Goal: Task Accomplishment & Management: Use online tool/utility

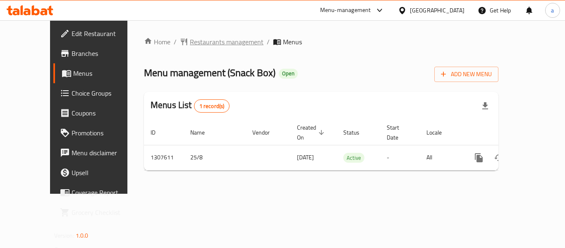
click at [200, 44] on span "Restaurants management" at bounding box center [227, 42] width 74 height 10
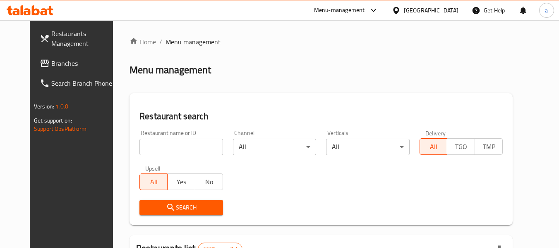
click at [179, 147] on input "search" at bounding box center [180, 147] width 83 height 17
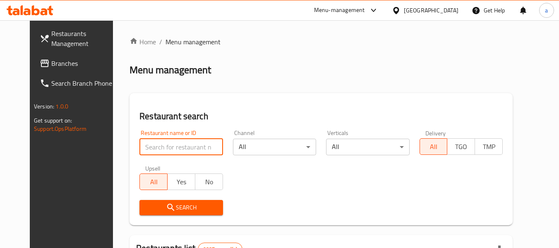
paste input "704567"
type input "704567"
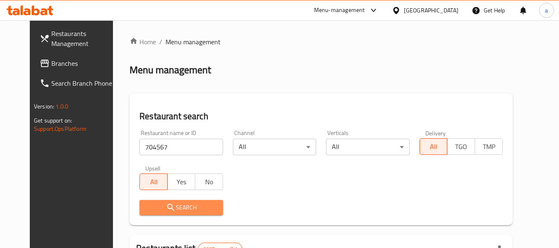
click at [183, 214] on button "Search" at bounding box center [180, 207] width 83 height 15
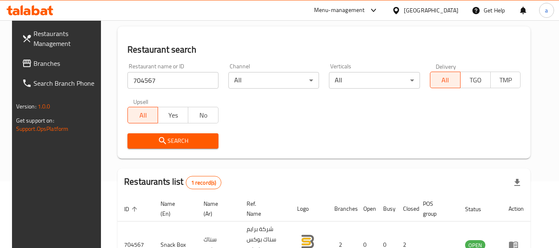
scroll to position [111, 0]
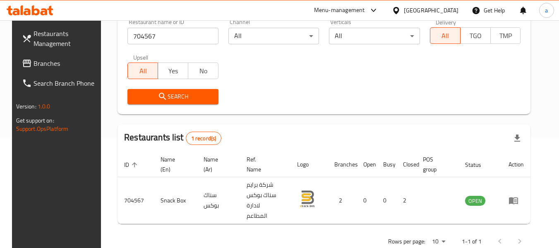
click at [445, 9] on div "[GEOGRAPHIC_DATA]" at bounding box center [431, 10] width 55 height 9
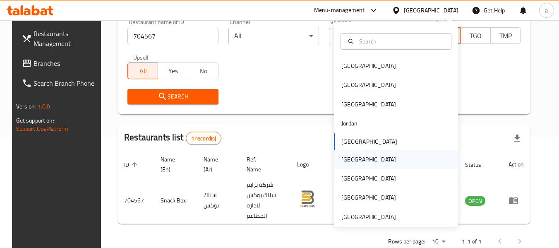
click at [375, 161] on div "[GEOGRAPHIC_DATA]" at bounding box center [396, 159] width 124 height 19
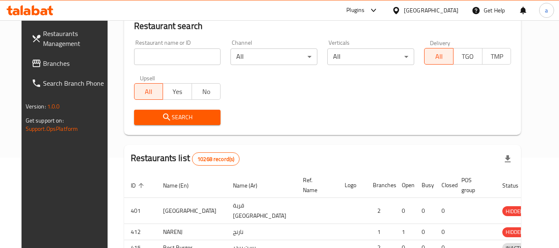
scroll to position [111, 0]
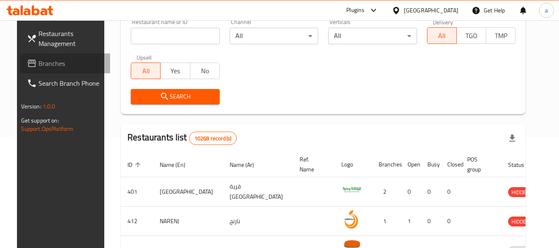
click at [39, 64] on span "Branches" at bounding box center [70, 63] width 65 height 10
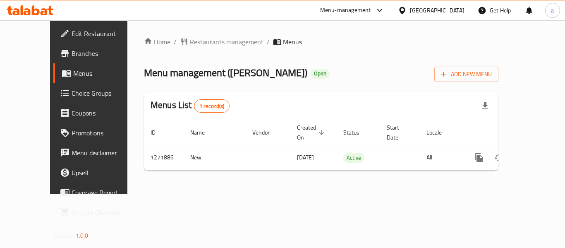
click at [190, 44] on span "Restaurants management" at bounding box center [227, 42] width 74 height 10
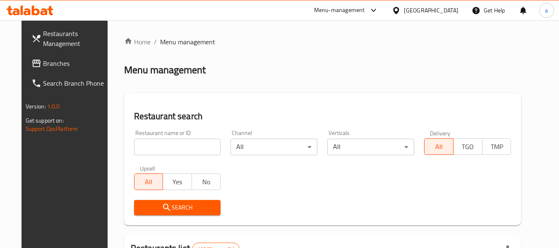
click at [176, 144] on input "search" at bounding box center [177, 147] width 87 height 17
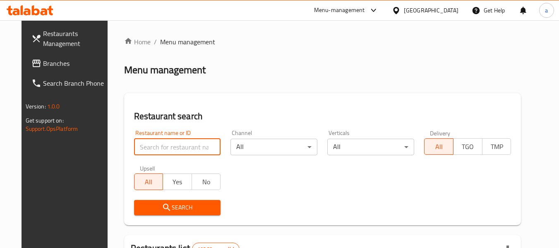
paste input "690001"
type input "690001"
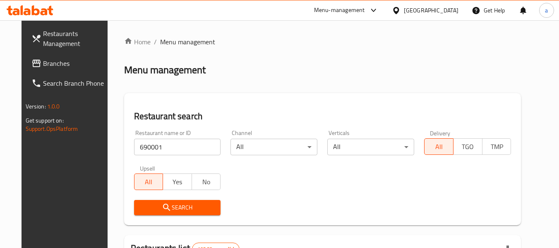
click at [181, 206] on span "Search" at bounding box center [178, 207] width 74 height 10
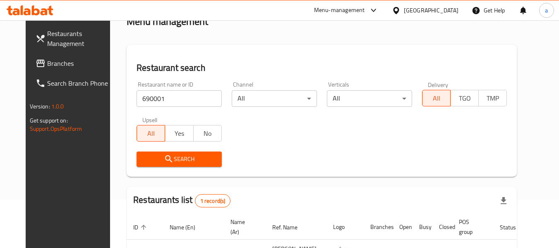
scroll to position [111, 0]
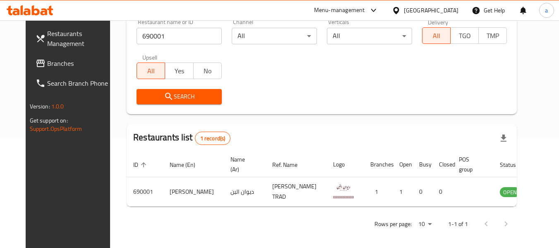
click at [451, 9] on div "Oman" at bounding box center [431, 10] width 55 height 9
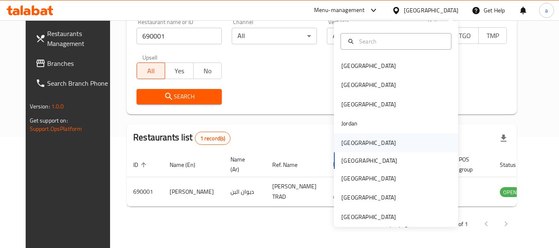
click at [365, 142] on div "[GEOGRAPHIC_DATA]" at bounding box center [396, 142] width 124 height 19
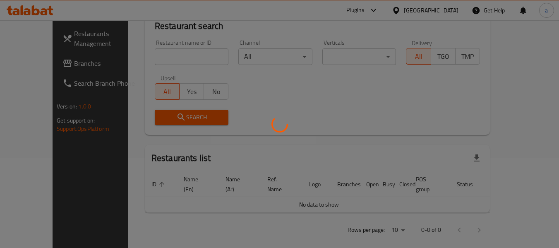
scroll to position [111, 0]
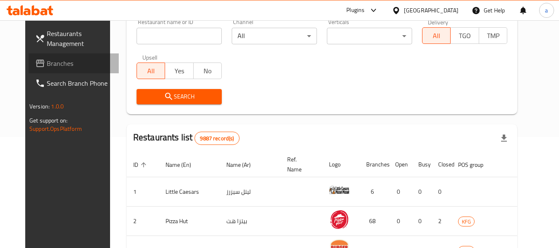
click at [47, 67] on span "Branches" at bounding box center [79, 63] width 65 height 10
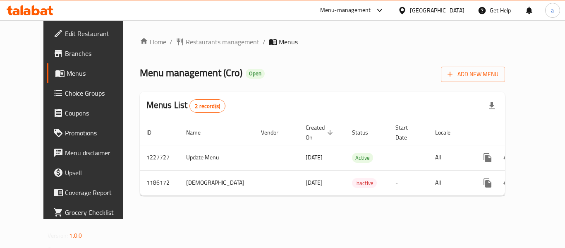
click at [186, 44] on span "Restaurants management" at bounding box center [223, 42] width 74 height 10
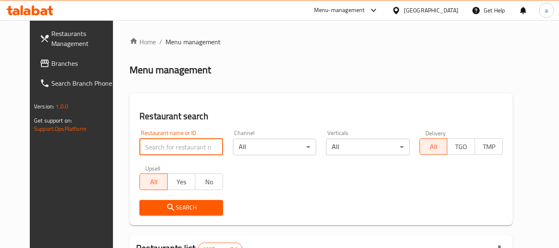
click at [171, 147] on input "search" at bounding box center [180, 147] width 83 height 17
paste input "727382"
type input "727382"
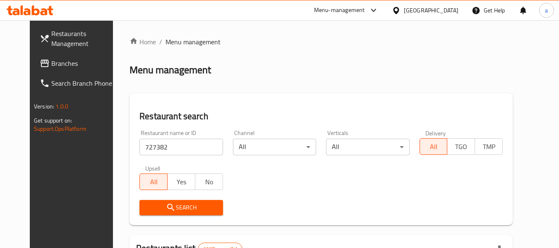
click at [188, 206] on span "Search" at bounding box center [181, 207] width 70 height 10
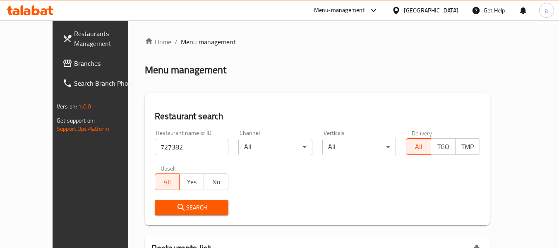
click at [188, 200] on button "Search" at bounding box center [192, 207] width 74 height 15
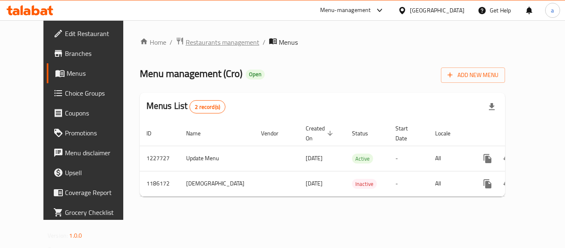
click at [194, 43] on span "Restaurants management" at bounding box center [223, 42] width 74 height 10
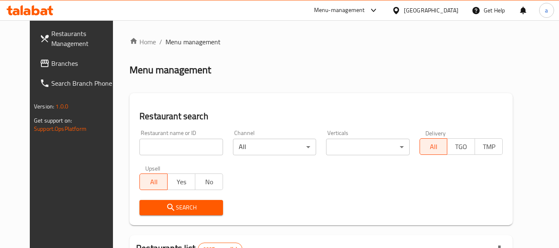
click at [178, 151] on input "search" at bounding box center [180, 147] width 83 height 17
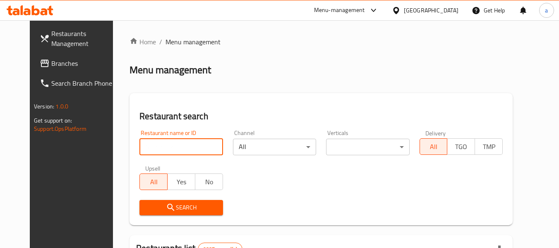
paste input "666590"
type input "666590"
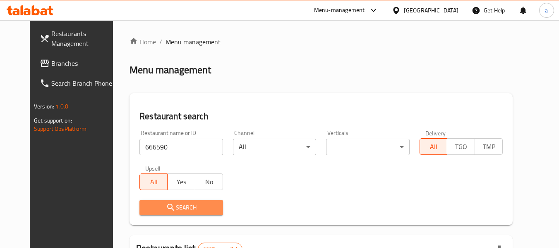
click at [203, 205] on span "Search" at bounding box center [181, 207] width 70 height 10
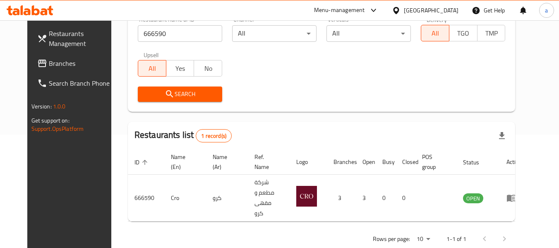
scroll to position [114, 0]
click at [442, 12] on div "[GEOGRAPHIC_DATA]" at bounding box center [431, 10] width 55 height 9
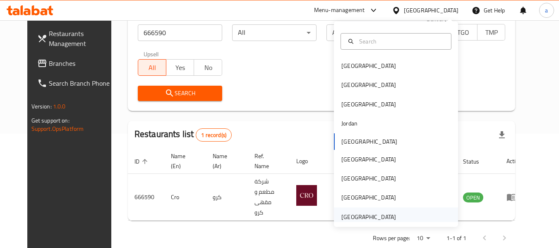
click at [363, 216] on div "[GEOGRAPHIC_DATA]" at bounding box center [368, 216] width 55 height 9
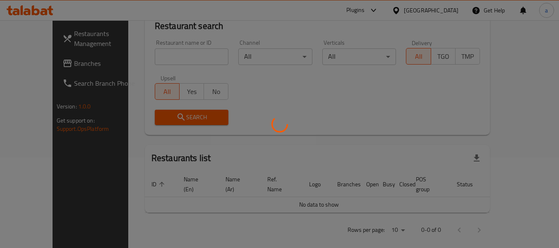
scroll to position [114, 0]
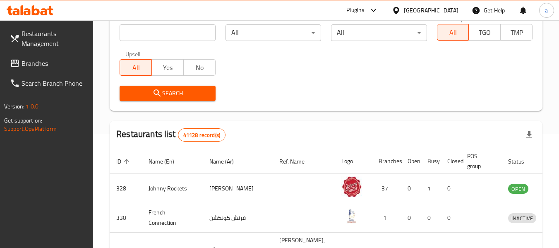
click at [41, 65] on span "Branches" at bounding box center [54, 63] width 65 height 10
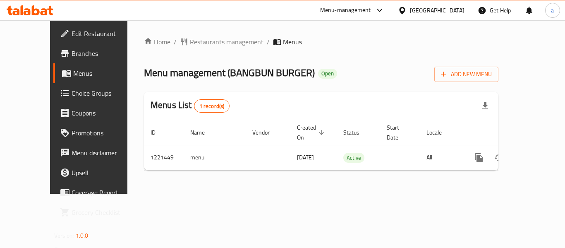
click at [319, 41] on ol "Home / Restaurants management / Menus" at bounding box center [321, 42] width 355 height 10
click at [200, 43] on span "Restaurants management" at bounding box center [227, 42] width 74 height 10
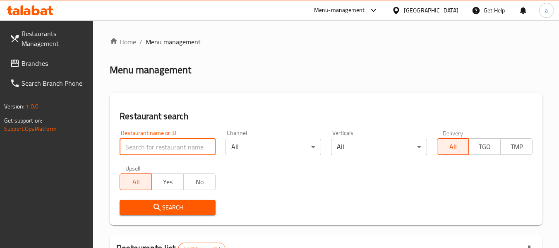
click at [176, 149] on input "search" at bounding box center [168, 147] width 96 height 17
paste input "673794"
type input "673794"
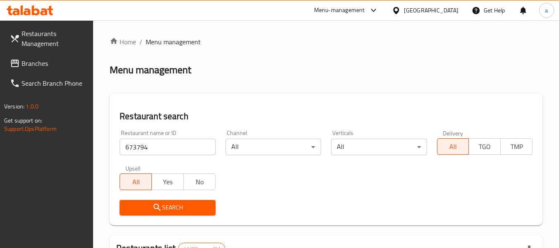
click at [196, 203] on span "Search" at bounding box center [167, 207] width 82 height 10
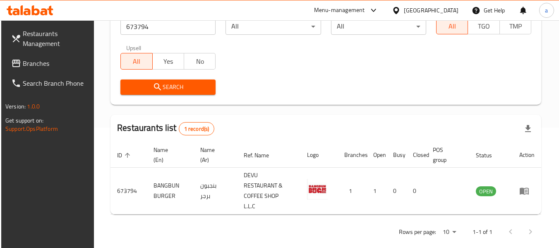
scroll to position [121, 0]
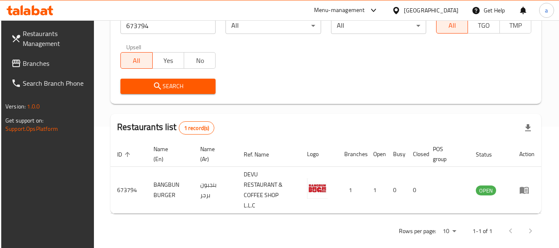
click at [25, 61] on span "Branches" at bounding box center [55, 63] width 65 height 10
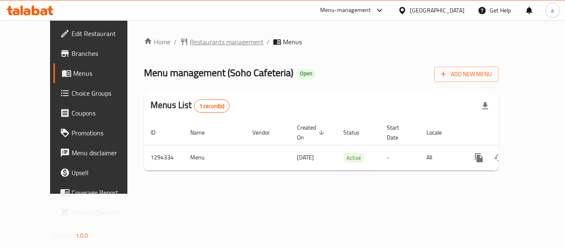
click at [190, 41] on span "Restaurants management" at bounding box center [227, 42] width 74 height 10
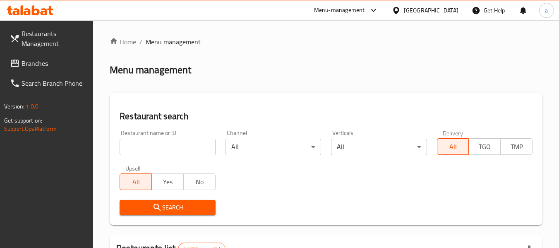
click at [174, 146] on input "search" at bounding box center [168, 147] width 96 height 17
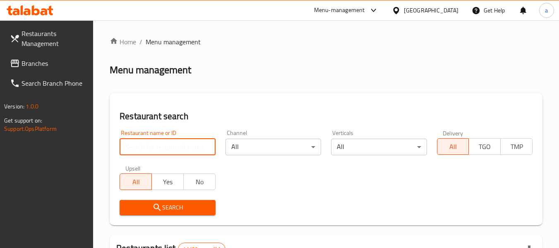
paste input "699741"
type input "699741"
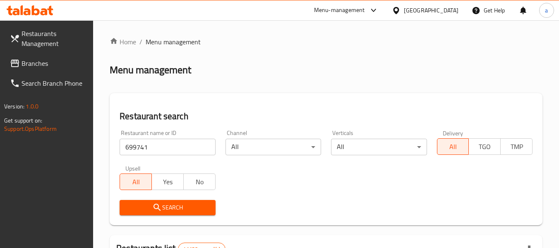
click at [173, 210] on span "Search" at bounding box center [167, 207] width 82 height 10
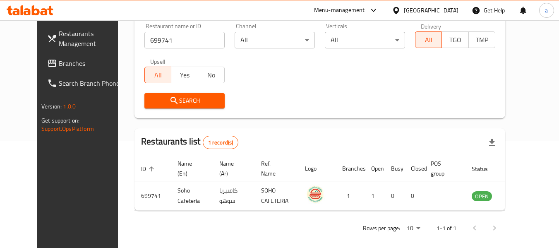
scroll to position [114, 0]
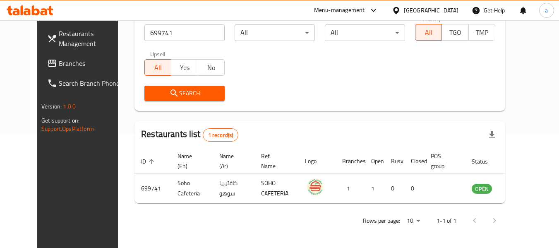
click at [426, 10] on div "[GEOGRAPHIC_DATA]" at bounding box center [431, 10] width 55 height 9
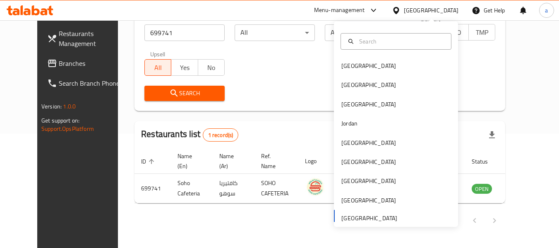
click at [264, 71] on div "Restaurant name or ID 699741 Restaurant name or ID Channel All ​ Verticals All …" at bounding box center [319, 58] width 361 height 95
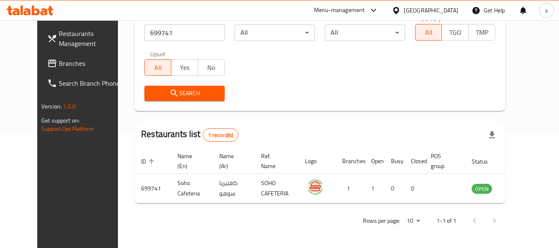
click at [59, 62] on span "Branches" at bounding box center [91, 63] width 65 height 10
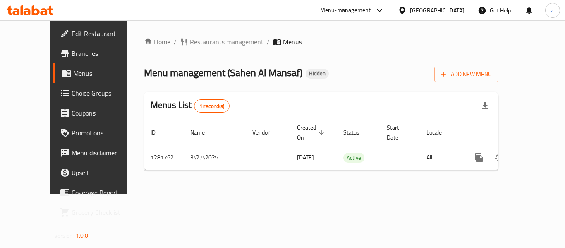
click at [193, 43] on span "Restaurants management" at bounding box center [227, 42] width 74 height 10
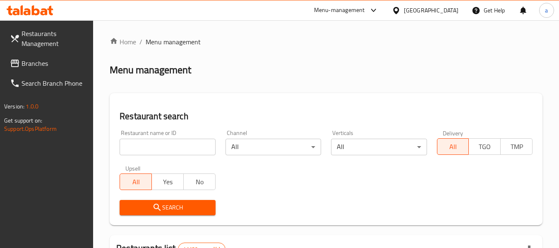
click at [169, 145] on input "search" at bounding box center [168, 147] width 96 height 17
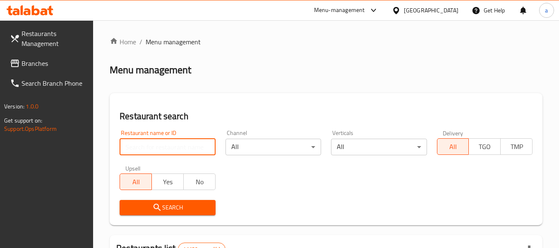
paste input "694529"
type input "694529"
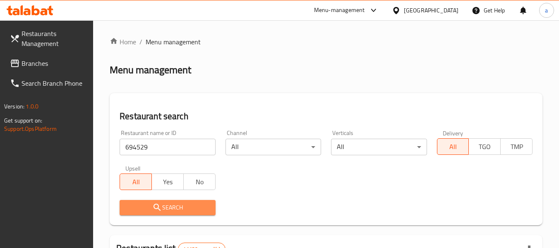
click at [192, 208] on span "Search" at bounding box center [167, 207] width 82 height 10
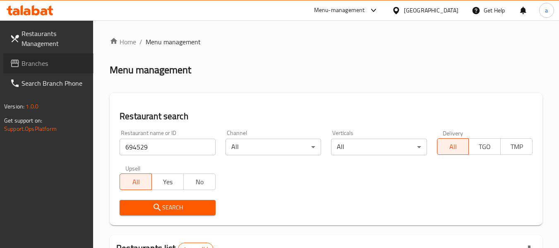
click at [43, 65] on span "Branches" at bounding box center [54, 63] width 65 height 10
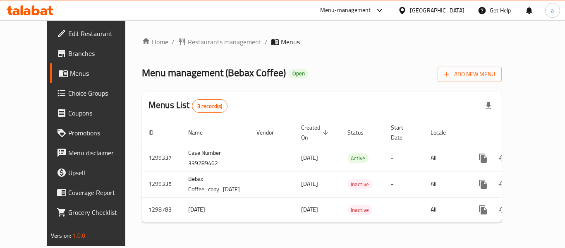
click at [200, 44] on span "Restaurants management" at bounding box center [225, 42] width 74 height 10
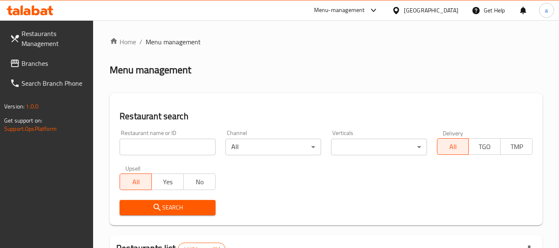
click at [192, 149] on input "search" at bounding box center [168, 147] width 96 height 17
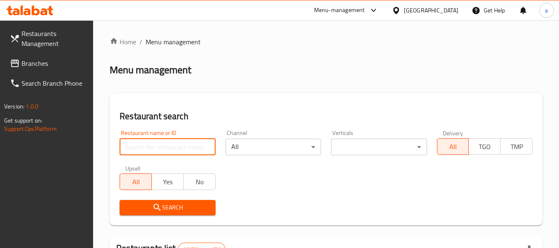
paste input "701094"
type input "701094"
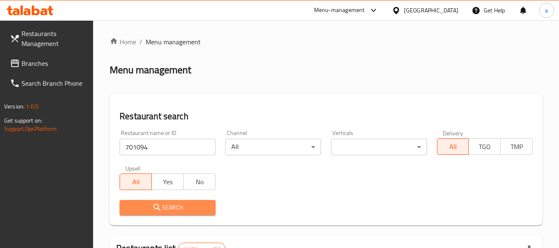
click at [199, 206] on span "Search" at bounding box center [167, 207] width 82 height 10
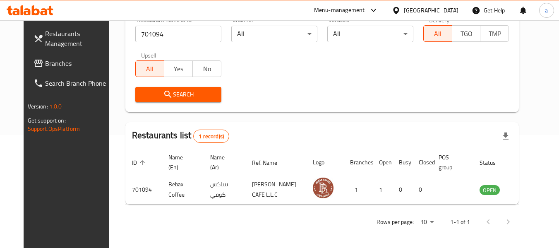
scroll to position [114, 0]
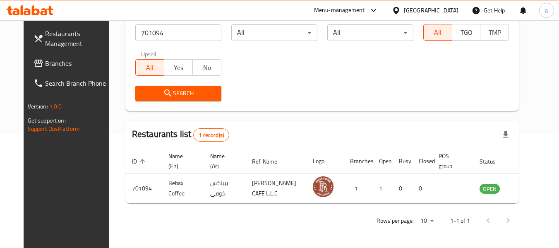
click at [425, 12] on div "[GEOGRAPHIC_DATA]" at bounding box center [431, 10] width 55 height 9
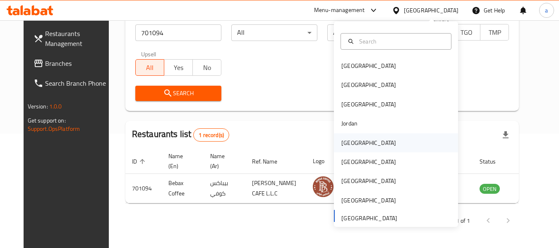
click at [375, 144] on div "[GEOGRAPHIC_DATA]" at bounding box center [396, 142] width 124 height 19
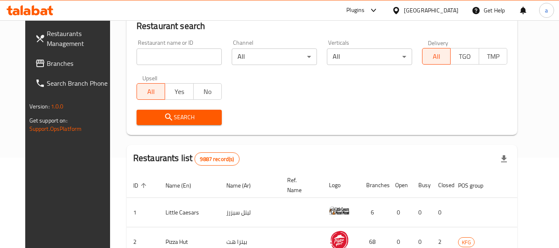
scroll to position [114, 0]
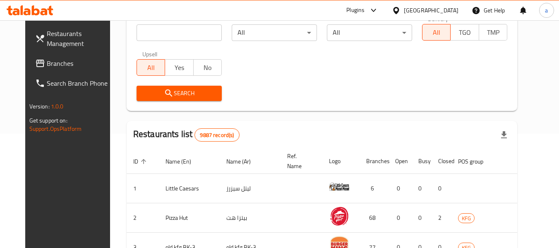
click at [47, 65] on span "Branches" at bounding box center [79, 63] width 65 height 10
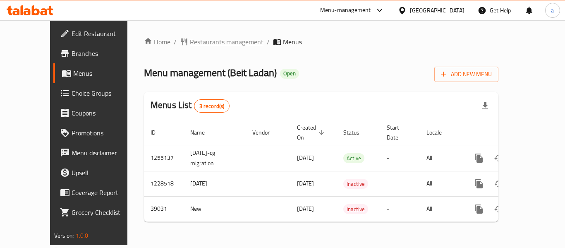
click at [209, 42] on span "Restaurants management" at bounding box center [227, 42] width 74 height 10
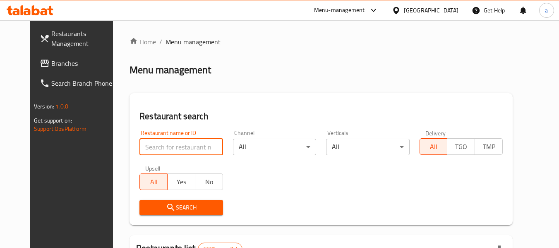
click at [148, 148] on input "search" at bounding box center [180, 147] width 83 height 17
paste input "20295"
type input "20295"
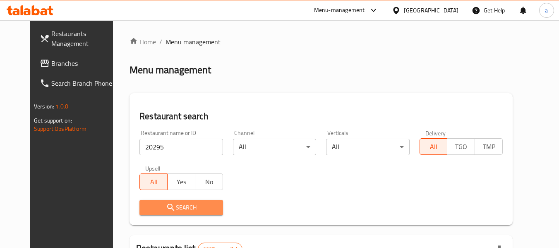
click at [166, 209] on icon "submit" at bounding box center [171, 207] width 10 height 10
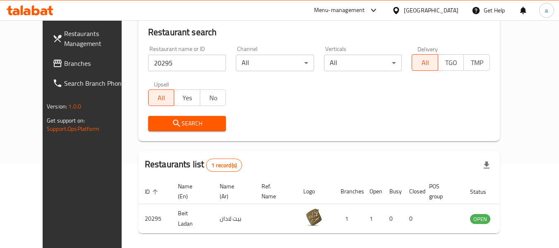
scroll to position [114, 0]
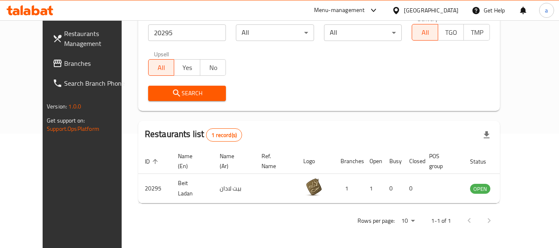
click at [445, 10] on div "[GEOGRAPHIC_DATA]" at bounding box center [431, 10] width 55 height 9
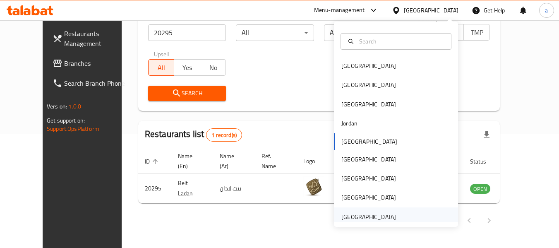
click at [359, 214] on div "[GEOGRAPHIC_DATA]" at bounding box center [368, 216] width 55 height 9
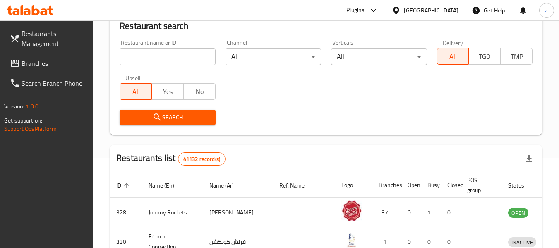
scroll to position [114, 0]
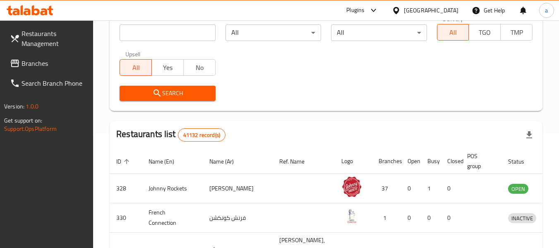
click at [60, 65] on span "Branches" at bounding box center [54, 63] width 65 height 10
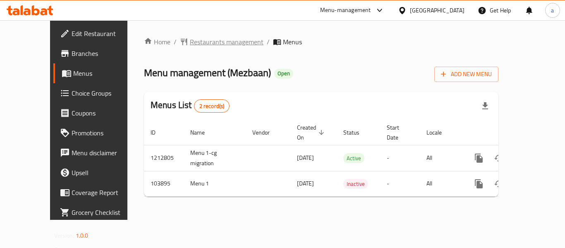
click at [196, 43] on span "Restaurants management" at bounding box center [227, 42] width 74 height 10
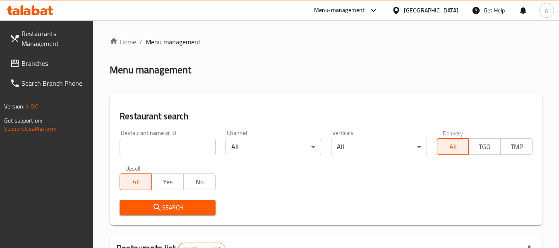
click at [185, 149] on input "search" at bounding box center [168, 147] width 96 height 17
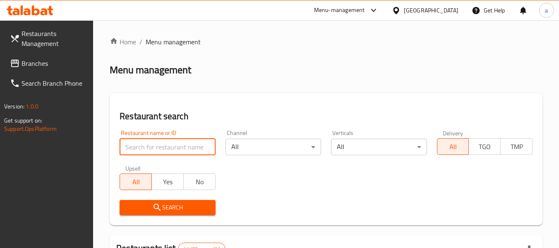
paste input "602746"
type input "602746"
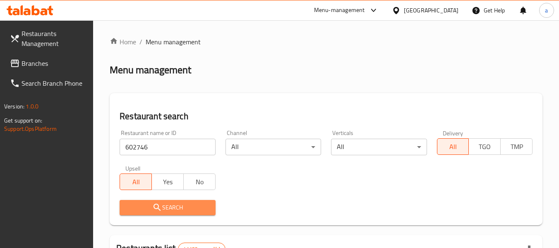
click at [199, 205] on span "Search" at bounding box center [167, 207] width 82 height 10
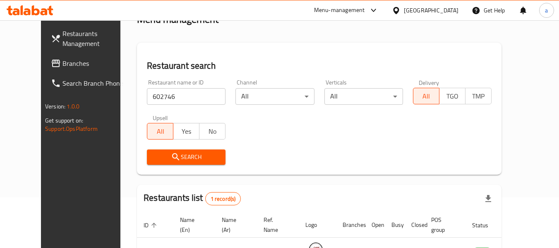
scroll to position [114, 0]
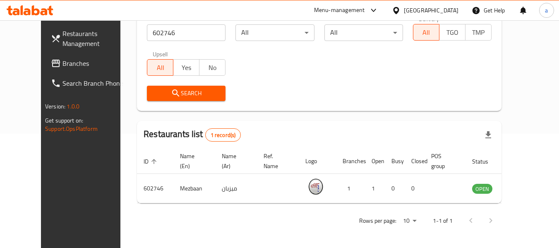
click at [422, 12] on div "[GEOGRAPHIC_DATA]" at bounding box center [431, 10] width 55 height 9
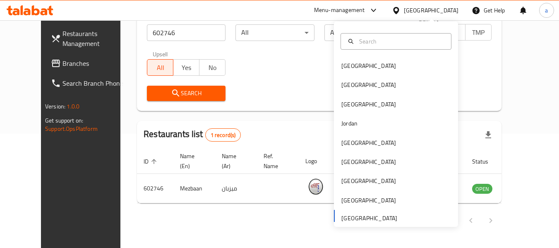
click at [286, 58] on div "Restaurant name or ID 602746 Restaurant name or ID Channel All ​ Verticals All …" at bounding box center [319, 58] width 355 height 95
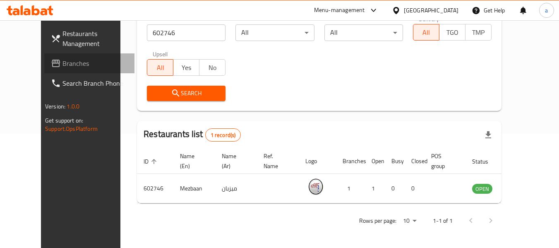
click at [62, 62] on span "Branches" at bounding box center [94, 63] width 65 height 10
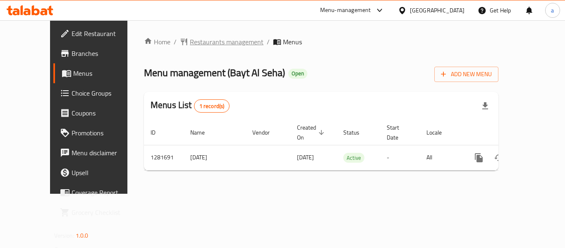
click at [196, 47] on span "Restaurants management" at bounding box center [227, 42] width 74 height 10
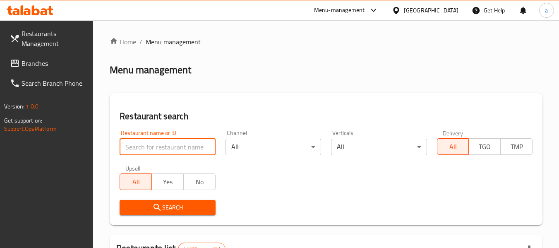
click at [185, 144] on input "search" at bounding box center [168, 147] width 96 height 17
paste input "694523"
type input "694523"
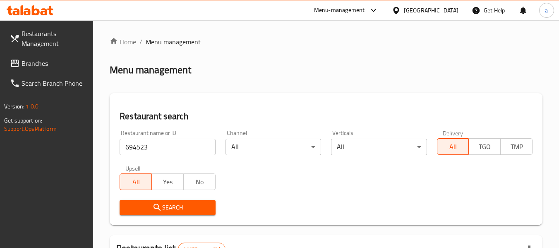
click at [188, 206] on span "Search" at bounding box center [167, 207] width 82 height 10
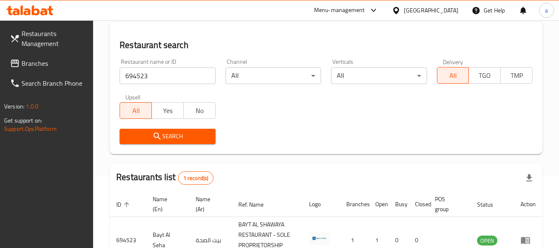
scroll to position [7, 0]
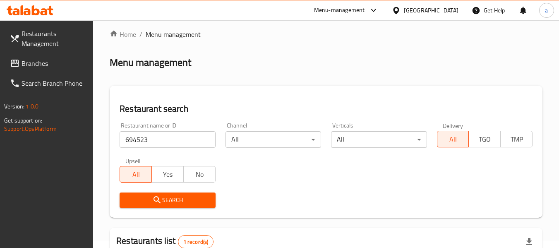
click at [419, 9] on div "[GEOGRAPHIC_DATA]" at bounding box center [431, 10] width 55 height 9
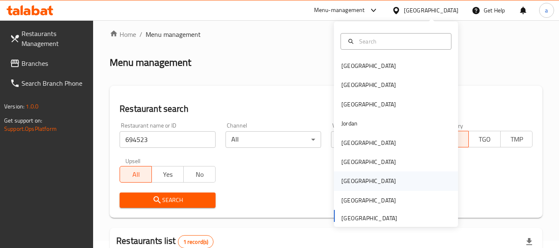
click at [360, 178] on div "[GEOGRAPHIC_DATA]" at bounding box center [396, 180] width 124 height 19
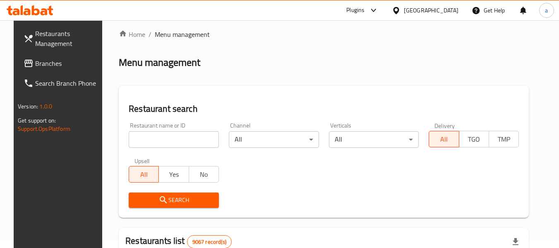
click at [44, 60] on span "Branches" at bounding box center [67, 63] width 65 height 10
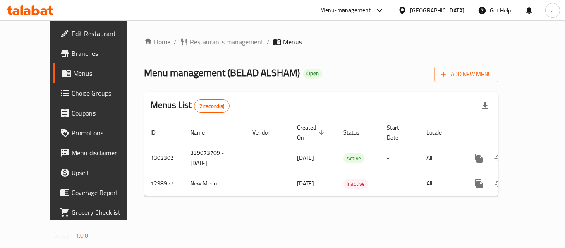
click at [196, 41] on span "Restaurants management" at bounding box center [227, 42] width 74 height 10
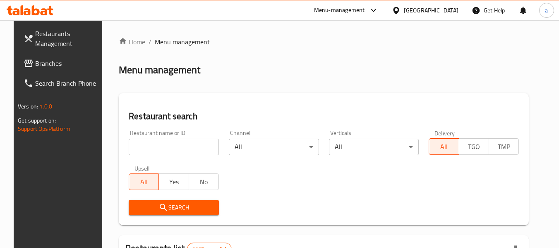
click at [175, 147] on input "search" at bounding box center [174, 147] width 90 height 17
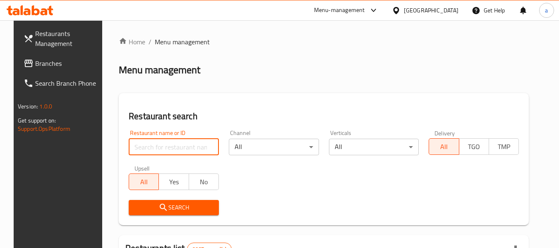
paste input "701041"
type input "701041"
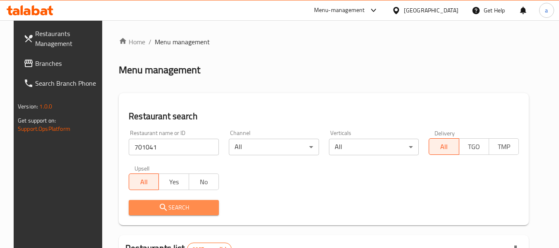
click at [194, 206] on span "Search" at bounding box center [173, 207] width 77 height 10
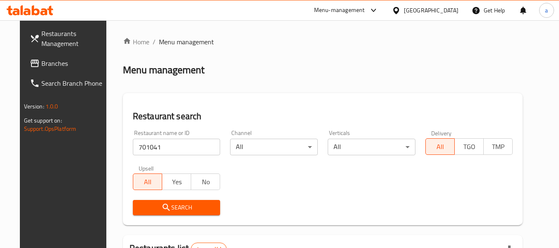
click at [446, 11] on div "[GEOGRAPHIC_DATA]" at bounding box center [431, 10] width 55 height 9
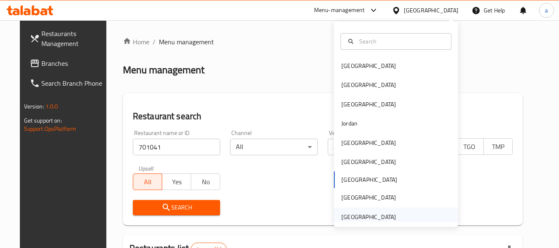
click at [361, 221] on div "[GEOGRAPHIC_DATA]" at bounding box center [368, 216] width 55 height 9
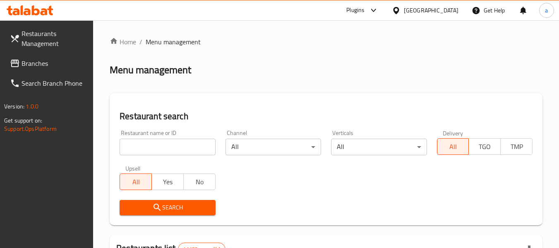
drag, startPoint x: 30, startPoint y: 61, endPoint x: 2, endPoint y: 70, distance: 29.2
click at [30, 61] on span "Branches" at bounding box center [54, 63] width 65 height 10
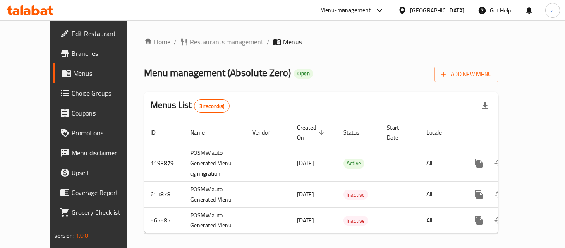
click at [194, 44] on span "Restaurants management" at bounding box center [227, 42] width 74 height 10
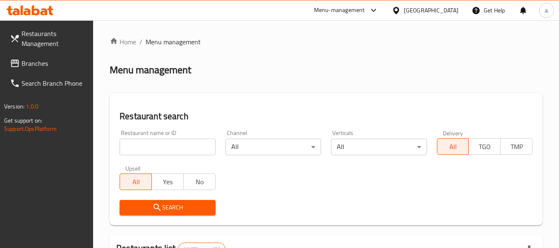
click at [170, 149] on input "search" at bounding box center [168, 147] width 96 height 17
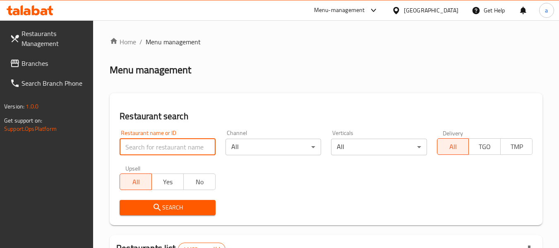
paste input "24693"
type input "24693"
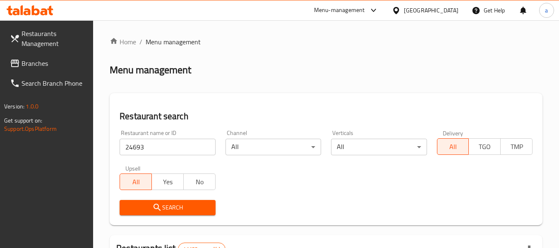
click at [176, 206] on span "Search" at bounding box center [167, 207] width 82 height 10
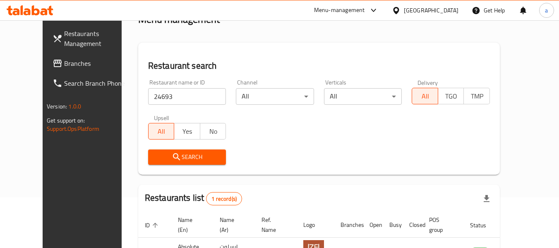
scroll to position [114, 0]
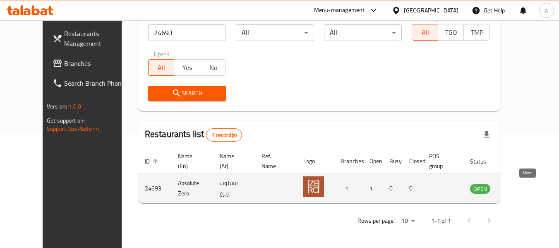
click at [523, 191] on icon "enhanced table" at bounding box center [518, 188] width 9 height 7
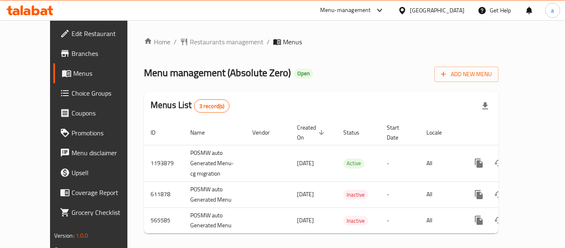
click at [435, 10] on div "[GEOGRAPHIC_DATA]" at bounding box center [437, 10] width 55 height 9
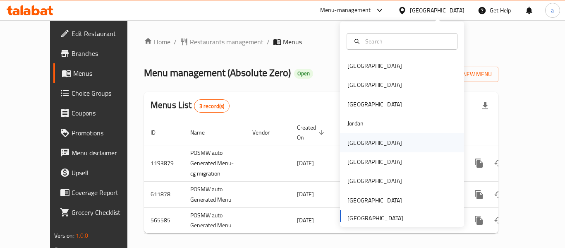
click at [364, 144] on div "Kuwait" at bounding box center [375, 142] width 68 height 19
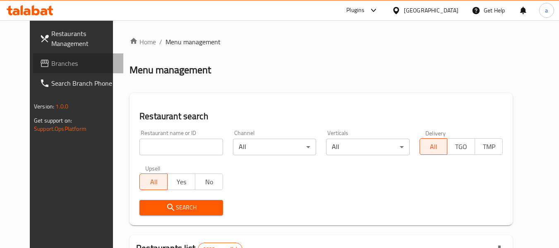
click at [51, 64] on span "Branches" at bounding box center [83, 63] width 65 height 10
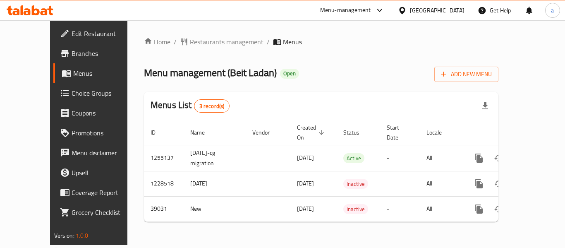
click at [190, 38] on span "Restaurants management" at bounding box center [227, 42] width 74 height 10
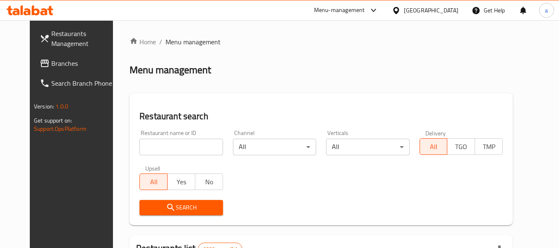
click at [166, 141] on input "search" at bounding box center [180, 147] width 83 height 17
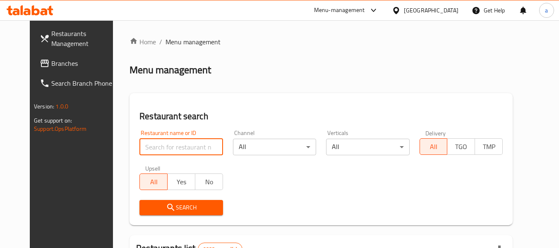
paste input "20295"
type input "20295"
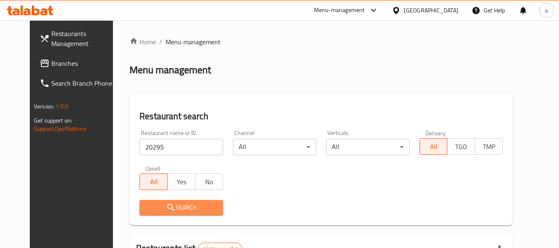
click at [181, 209] on span "Search" at bounding box center [181, 207] width 70 height 10
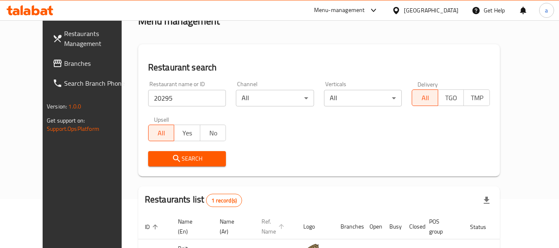
scroll to position [114, 0]
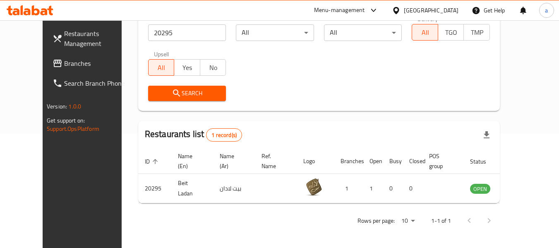
click at [451, 11] on div "[GEOGRAPHIC_DATA]" at bounding box center [431, 10] width 55 height 9
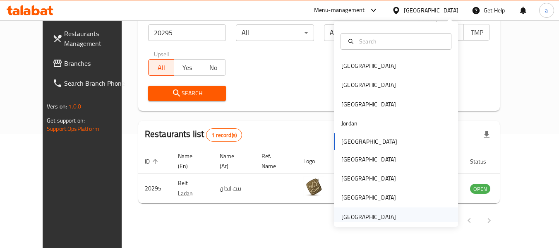
click at [353, 214] on div "[GEOGRAPHIC_DATA]" at bounding box center [368, 216] width 55 height 9
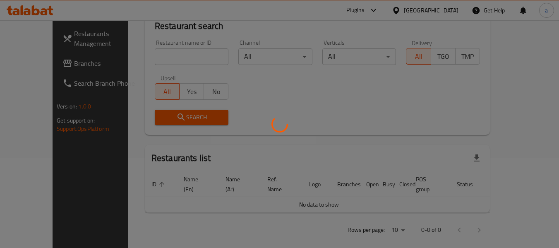
scroll to position [114, 0]
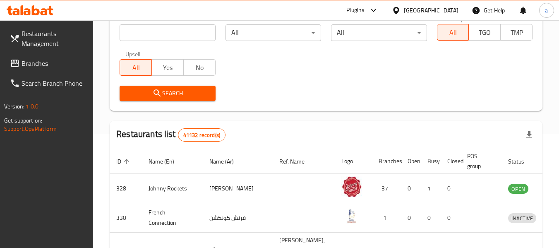
click at [44, 62] on span "Branches" at bounding box center [54, 63] width 65 height 10
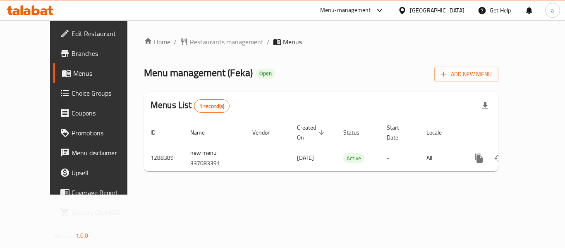
click at [194, 43] on span "Restaurants management" at bounding box center [227, 42] width 74 height 10
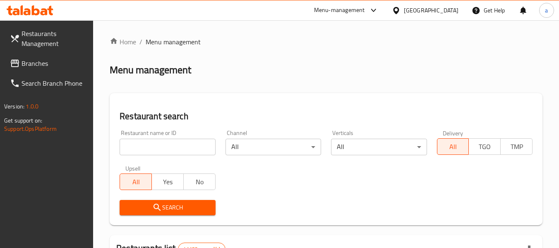
click at [163, 147] on input "search" at bounding box center [168, 147] width 96 height 17
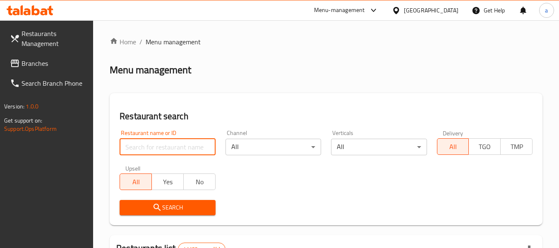
paste input "697172"
type input "697172"
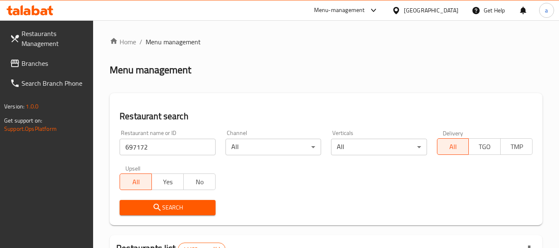
click at [192, 204] on span "Search" at bounding box center [167, 207] width 82 height 10
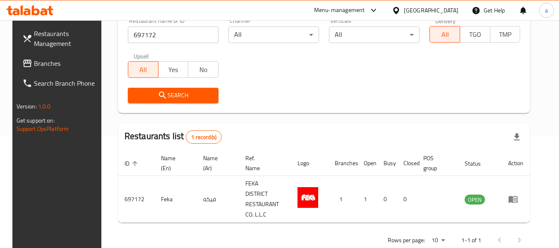
scroll to position [121, 0]
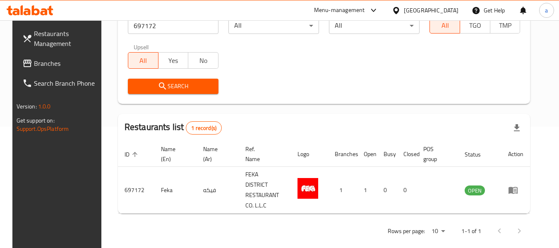
click at [427, 9] on div "[GEOGRAPHIC_DATA]" at bounding box center [431, 10] width 55 height 9
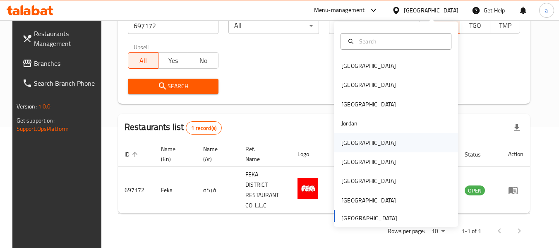
click at [351, 144] on div "[GEOGRAPHIC_DATA]" at bounding box center [368, 142] width 55 height 9
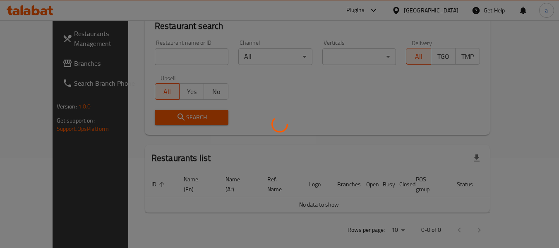
scroll to position [121, 0]
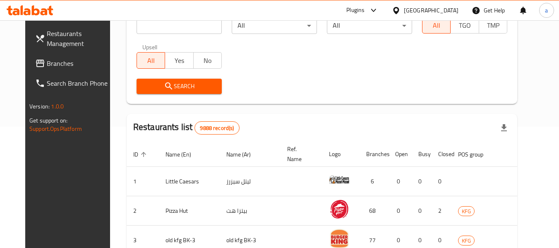
click at [47, 68] on span "Branches" at bounding box center [79, 63] width 65 height 10
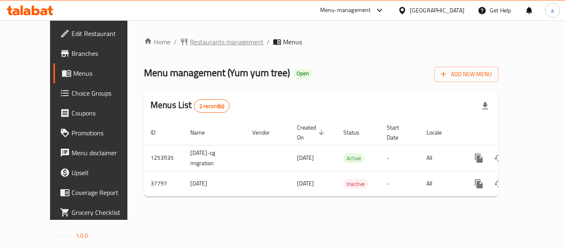
click at [197, 41] on span "Restaurants management" at bounding box center [227, 42] width 74 height 10
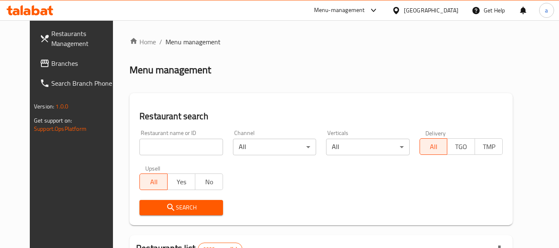
click at [170, 149] on input "search" at bounding box center [180, 147] width 83 height 17
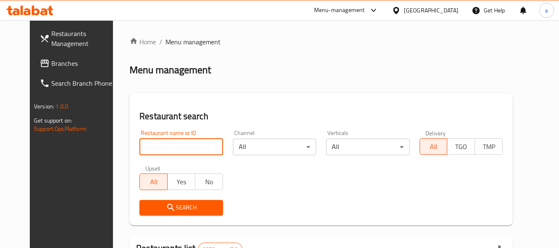
paste input "19509"
type input "19509"
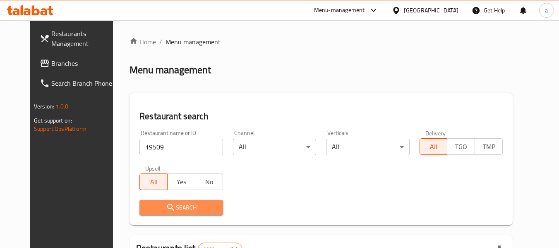
click at [198, 205] on span "Search" at bounding box center [181, 207] width 70 height 10
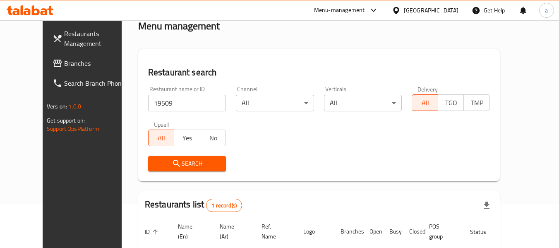
scroll to position [114, 0]
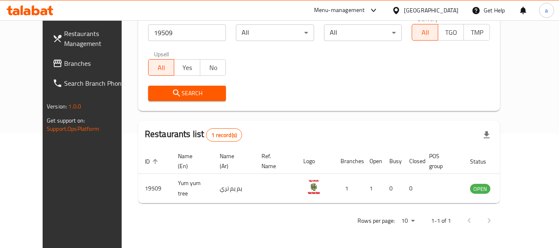
click at [443, 10] on div "[GEOGRAPHIC_DATA]" at bounding box center [431, 10] width 55 height 9
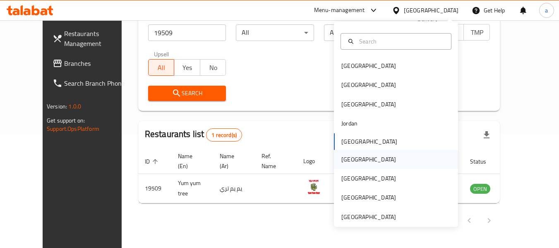
click at [374, 159] on div "[GEOGRAPHIC_DATA]" at bounding box center [396, 159] width 124 height 19
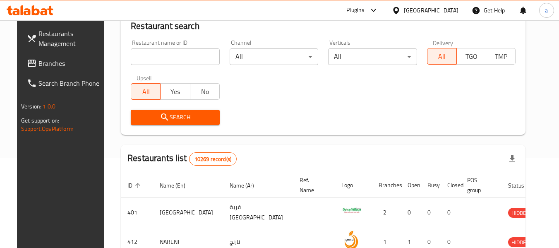
scroll to position [114, 0]
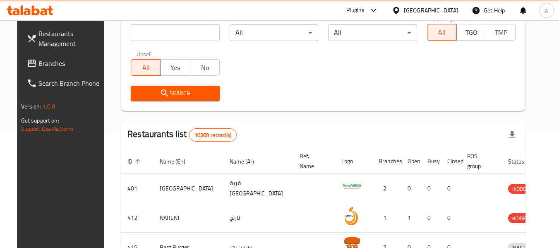
click at [48, 64] on span "Branches" at bounding box center [70, 63] width 65 height 10
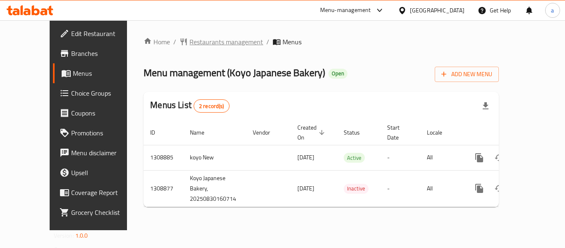
click at [190, 44] on span "Restaurants management" at bounding box center [227, 42] width 74 height 10
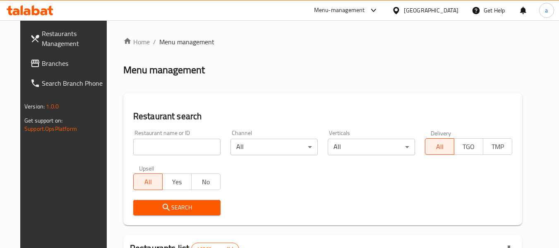
click at [171, 136] on div "Restaurant name or ID Restaurant name or ID" at bounding box center [176, 142] width 87 height 25
drag, startPoint x: 170, startPoint y: 145, endPoint x: 173, endPoint y: 151, distance: 6.8
click at [170, 145] on input "search" at bounding box center [176, 147] width 87 height 17
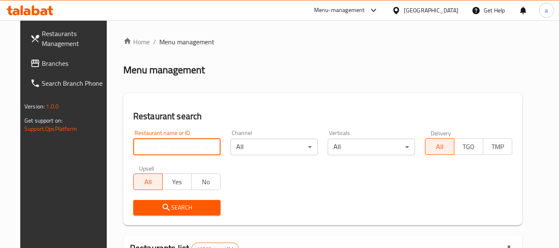
paste input "705084"
type input "705084"
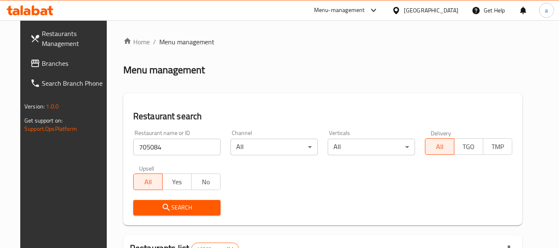
click at [191, 206] on span "Search" at bounding box center [177, 207] width 74 height 10
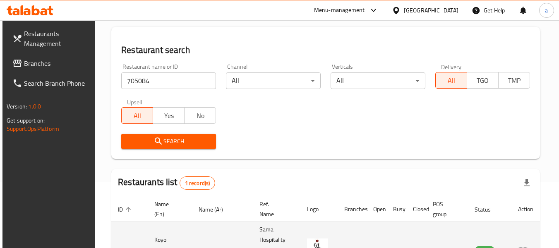
scroll to position [121, 0]
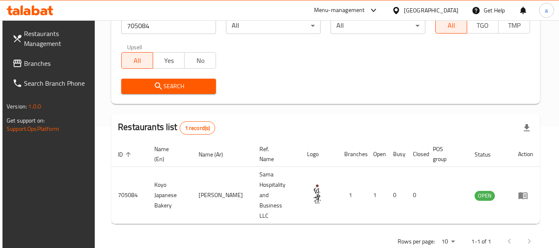
click at [444, 8] on div "[GEOGRAPHIC_DATA]" at bounding box center [431, 10] width 55 height 9
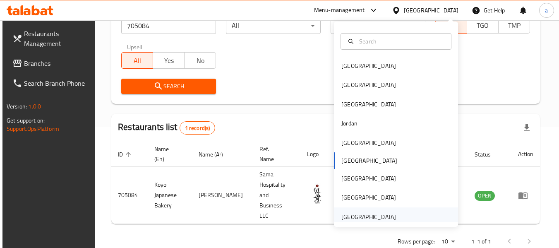
click at [370, 215] on div "[GEOGRAPHIC_DATA]" at bounding box center [368, 216] width 55 height 9
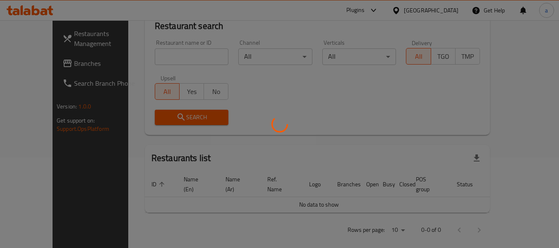
scroll to position [121, 0]
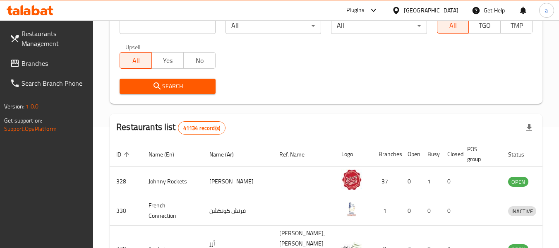
click at [33, 60] on span "Branches" at bounding box center [54, 63] width 65 height 10
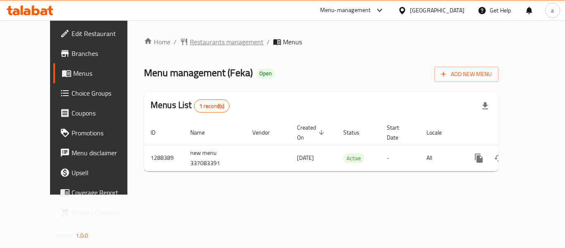
click at [190, 43] on span "Restaurants management" at bounding box center [227, 42] width 74 height 10
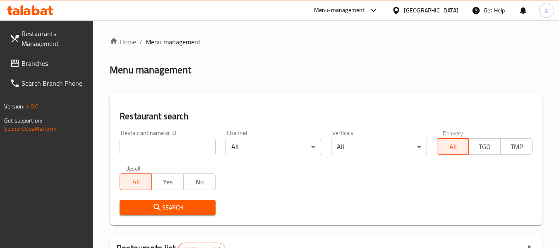
click at [169, 146] on input "search" at bounding box center [168, 147] width 96 height 17
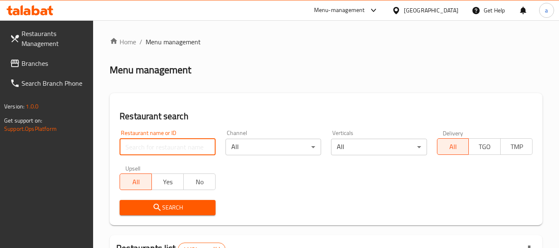
paste input "697172"
type input "697172"
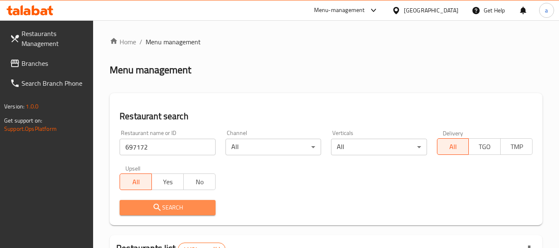
click at [195, 208] on span "Search" at bounding box center [167, 207] width 82 height 10
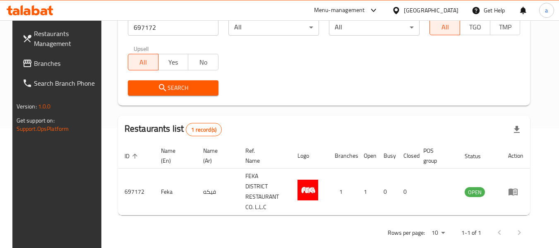
scroll to position [121, 0]
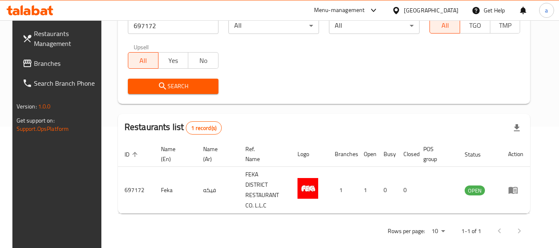
click at [434, 8] on div "[GEOGRAPHIC_DATA]" at bounding box center [431, 10] width 55 height 9
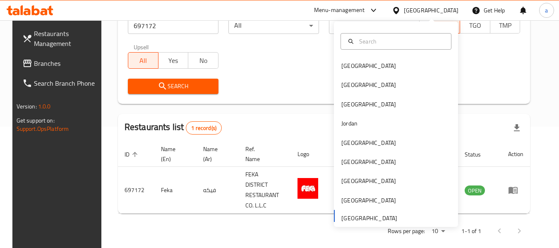
click at [58, 69] on link "Branches" at bounding box center [61, 63] width 90 height 20
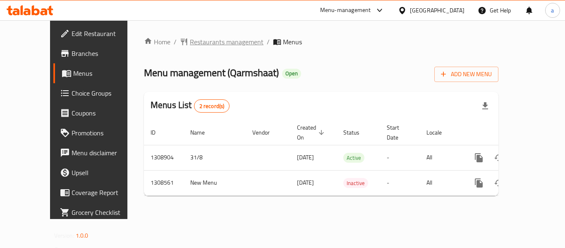
click at [200, 43] on span "Restaurants management" at bounding box center [227, 42] width 74 height 10
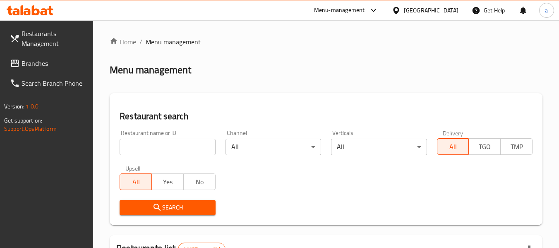
click at [173, 147] on input "search" at bounding box center [168, 147] width 96 height 17
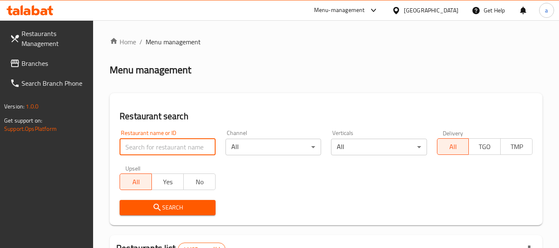
paste input "704835"
type input "704835"
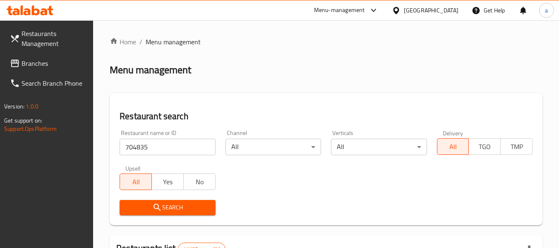
click at [195, 206] on span "Search" at bounding box center [167, 207] width 82 height 10
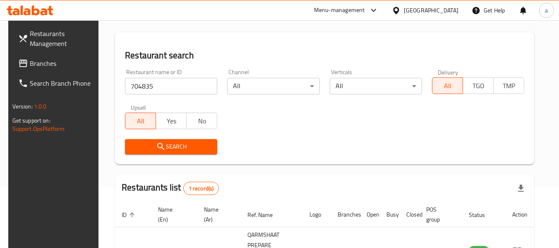
scroll to position [121, 0]
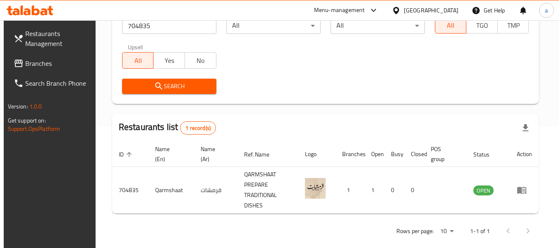
click at [49, 59] on span "Branches" at bounding box center [57, 63] width 65 height 10
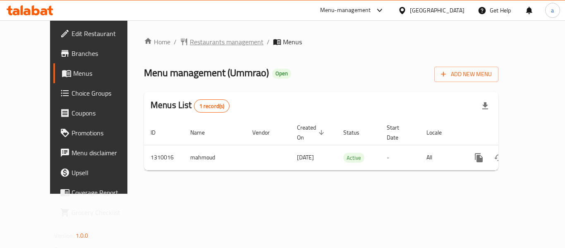
click at [190, 41] on span "Restaurants management" at bounding box center [227, 42] width 74 height 10
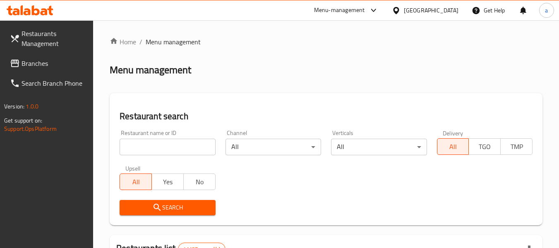
drag, startPoint x: 163, startPoint y: 140, endPoint x: 162, endPoint y: 166, distance: 26.1
click at [163, 140] on input "search" at bounding box center [168, 147] width 96 height 17
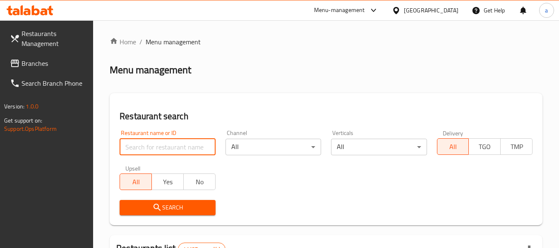
paste input "705298"
type input "705298"
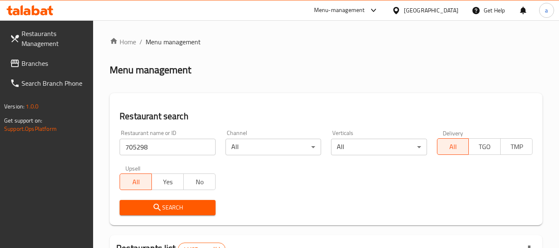
click at [173, 203] on span "Search" at bounding box center [167, 207] width 82 height 10
